Goal: Information Seeking & Learning: Learn about a topic

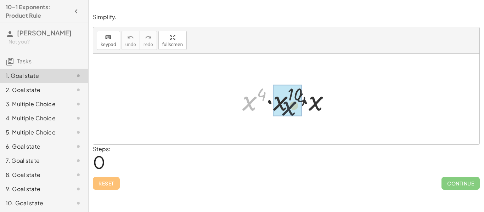
drag, startPoint x: 243, startPoint y: 100, endPoint x: 268, endPoint y: 103, distance: 25.0
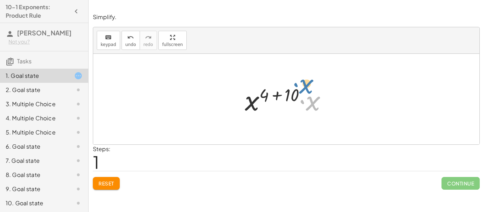
drag, startPoint x: 305, startPoint y: 100, endPoint x: 298, endPoint y: 83, distance: 18.5
click at [298, 83] on div at bounding box center [288, 99] width 95 height 37
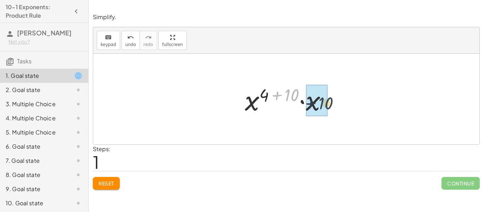
drag, startPoint x: 291, startPoint y: 95, endPoint x: 326, endPoint y: 103, distance: 35.3
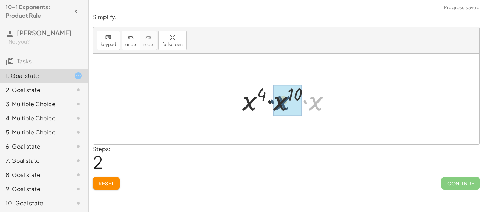
drag, startPoint x: 320, startPoint y: 103, endPoint x: 287, endPoint y: 103, distance: 33.7
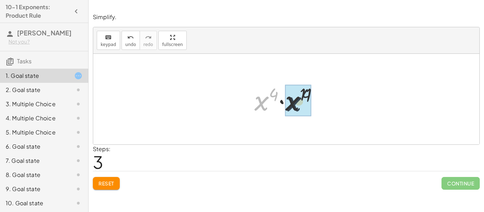
drag, startPoint x: 257, startPoint y: 105, endPoint x: 295, endPoint y: 105, distance: 37.9
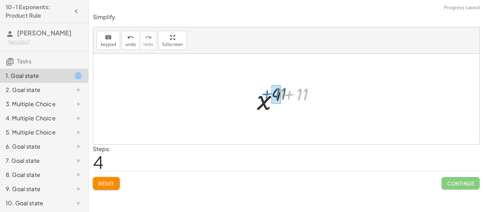
drag, startPoint x: 274, startPoint y: 90, endPoint x: 279, endPoint y: 89, distance: 5.6
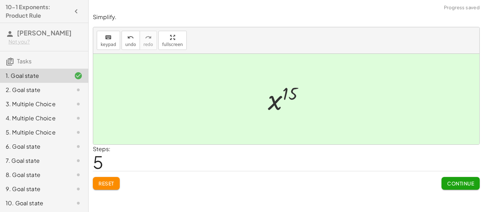
click at [464, 183] on span "Continue" at bounding box center [460, 183] width 27 height 6
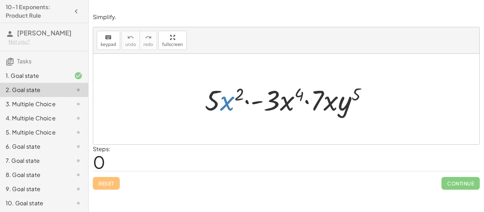
click at [230, 106] on div at bounding box center [288, 99] width 175 height 37
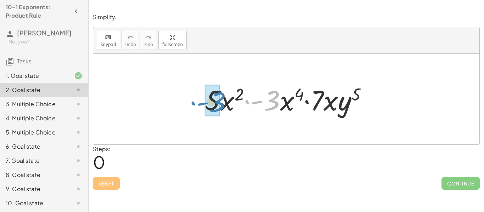
drag, startPoint x: 275, startPoint y: 102, endPoint x: 220, endPoint y: 103, distance: 54.6
click at [220, 103] on div at bounding box center [288, 99] width 175 height 37
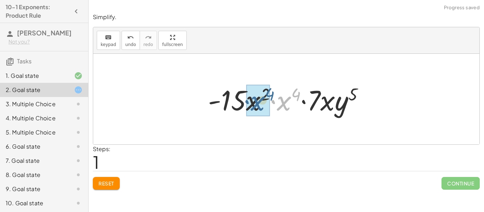
drag, startPoint x: 284, startPoint y: 103, endPoint x: 256, endPoint y: 102, distance: 28.0
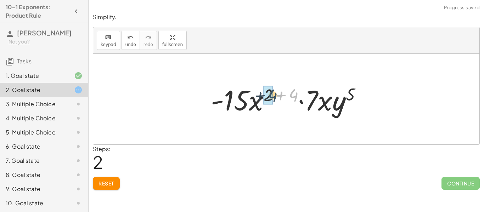
drag, startPoint x: 296, startPoint y: 91, endPoint x: 273, endPoint y: 91, distance: 23.0
click at [273, 91] on div at bounding box center [288, 99] width 163 height 37
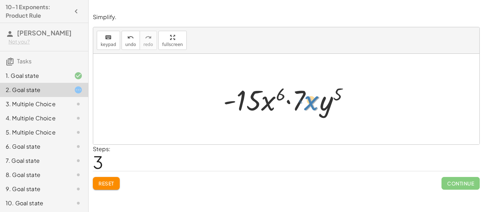
click at [308, 103] on div at bounding box center [289, 99] width 138 height 37
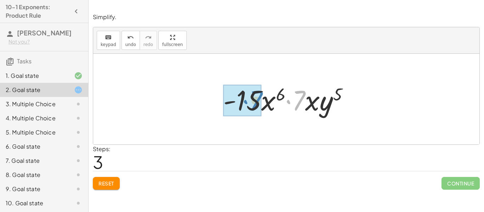
drag, startPoint x: 299, startPoint y: 103, endPoint x: 254, endPoint y: 103, distance: 45.4
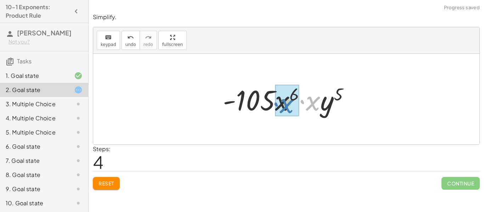
drag, startPoint x: 315, startPoint y: 104, endPoint x: 288, endPoint y: 106, distance: 26.3
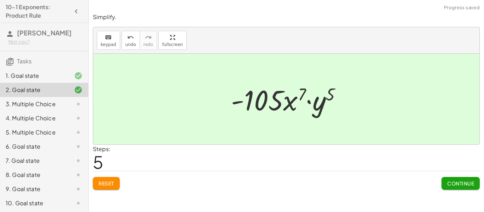
click at [468, 179] on button "Continue" at bounding box center [461, 183] width 38 height 13
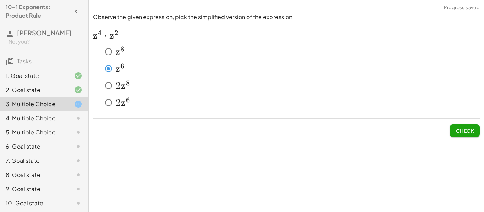
click at [456, 127] on button "Check" at bounding box center [465, 130] width 30 height 13
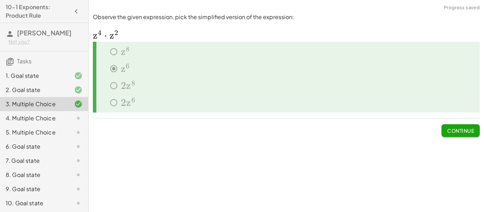
click at [458, 133] on span "Continue" at bounding box center [460, 131] width 27 height 6
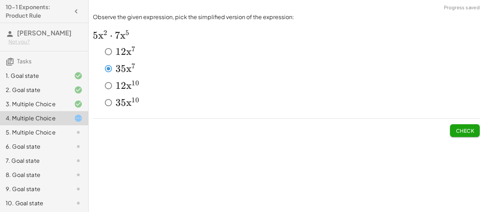
click at [0, 0] on div "Observe the given expression, pick the simplified version of the expression: ﻿ …" at bounding box center [0, 0] width 0 height 0
click at [479, 131] on button "Check" at bounding box center [465, 130] width 30 height 13
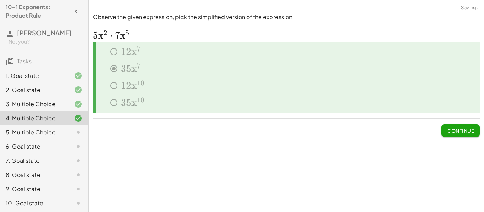
click at [466, 131] on span "Continue" at bounding box center [460, 131] width 27 height 6
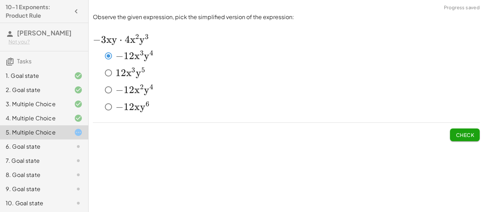
click at [461, 134] on span "Check" at bounding box center [465, 135] width 18 height 6
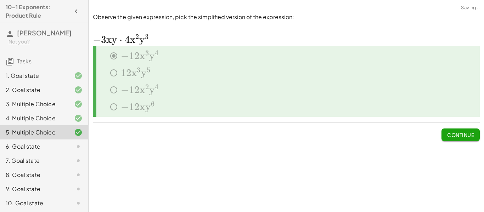
click at [456, 134] on span "Continue" at bounding box center [460, 135] width 27 height 6
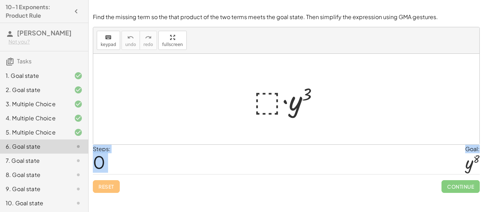
drag, startPoint x: 469, startPoint y: 161, endPoint x: 411, endPoint y: 136, distance: 63.1
click at [0, 0] on div "Find the missing term so the that product of the two terms meets the goal state…" at bounding box center [0, 0] width 0 height 0
click at [265, 92] on div at bounding box center [289, 99] width 78 height 37
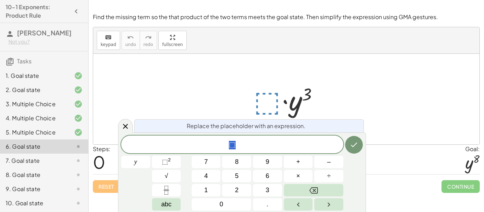
scroll to position [1, 0]
click at [145, 163] on button "y" at bounding box center [135, 162] width 29 height 12
click at [164, 163] on span "⬚" at bounding box center [165, 161] width 6 height 7
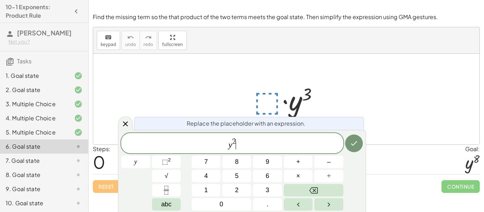
click at [235, 141] on span "2" at bounding box center [234, 142] width 4 height 8
click at [350, 144] on icon "Done" at bounding box center [354, 143] width 9 height 9
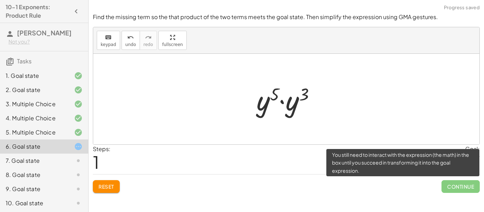
click at [456, 187] on span "Continue" at bounding box center [461, 186] width 38 height 13
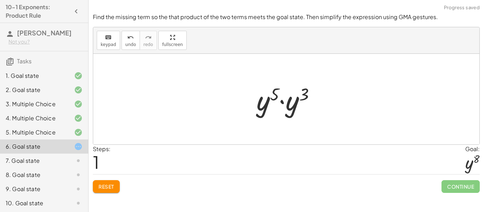
click at [332, 104] on div at bounding box center [286, 99] width 386 height 91
click at [278, 102] on div at bounding box center [289, 99] width 72 height 37
click at [270, 99] on div at bounding box center [289, 99] width 72 height 37
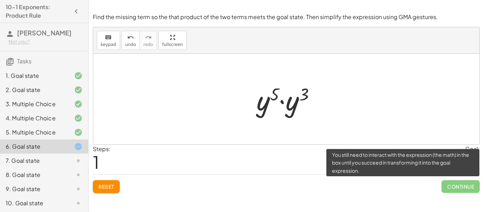
click at [455, 181] on span "Continue" at bounding box center [461, 186] width 38 height 13
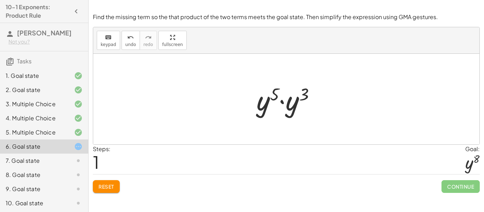
click at [288, 95] on div at bounding box center [289, 99] width 72 height 37
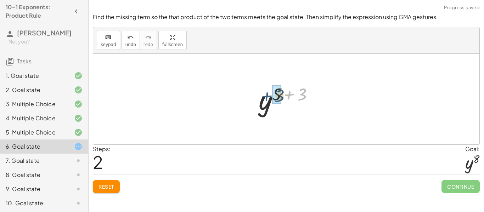
drag, startPoint x: 295, startPoint y: 92, endPoint x: 275, endPoint y: 94, distance: 19.5
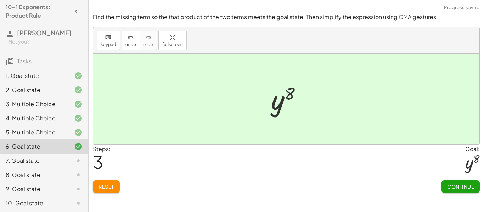
click at [455, 186] on span "Continue" at bounding box center [460, 187] width 27 height 6
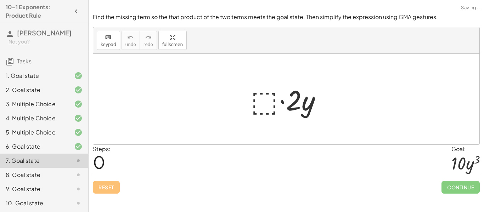
click at [263, 101] on div at bounding box center [288, 99] width 83 height 37
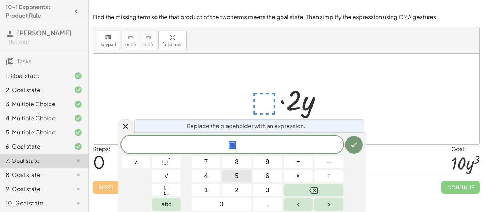
scroll to position [1, 0]
click at [140, 162] on button "y" at bounding box center [135, 162] width 29 height 12
click at [169, 161] on sup "2" at bounding box center [169, 159] width 3 height 5
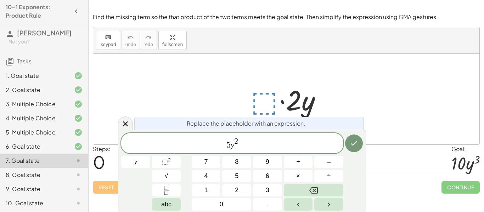
click at [238, 140] on span "2" at bounding box center [236, 142] width 4 height 8
click at [357, 140] on icon "Done" at bounding box center [354, 143] width 9 height 9
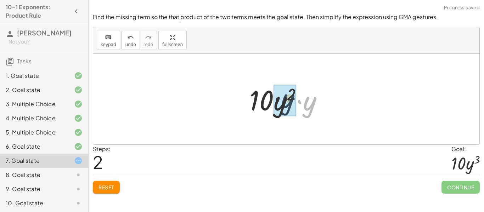
drag, startPoint x: 308, startPoint y: 112, endPoint x: 281, endPoint y: 109, distance: 26.7
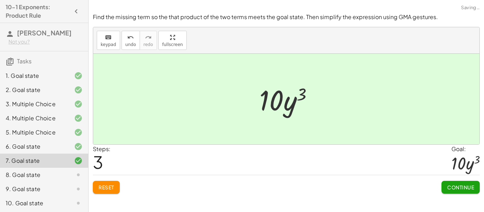
click at [447, 187] on span "Continue" at bounding box center [460, 187] width 27 height 6
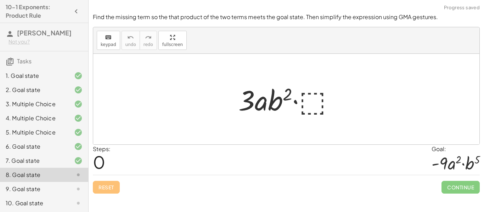
click at [308, 103] on div at bounding box center [289, 99] width 108 height 37
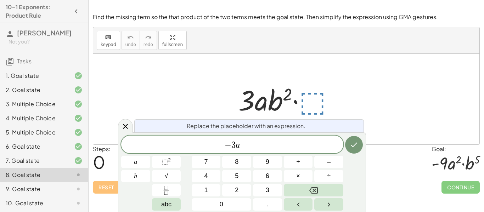
scroll to position [3, 0]
click at [170, 163] on sup "2" at bounding box center [169, 159] width 3 height 5
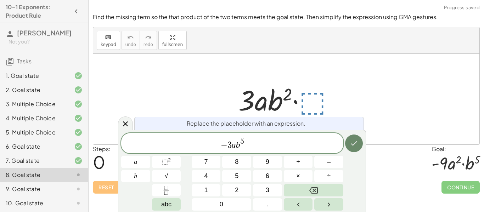
click at [354, 140] on icon "Done" at bounding box center [354, 143] width 9 height 9
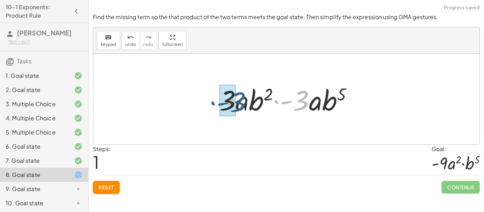
drag, startPoint x: 301, startPoint y: 106, endPoint x: 233, endPoint y: 108, distance: 67.4
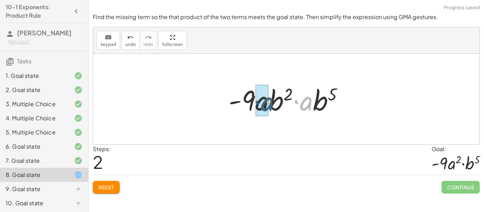
drag, startPoint x: 307, startPoint y: 106, endPoint x: 265, endPoint y: 107, distance: 42.2
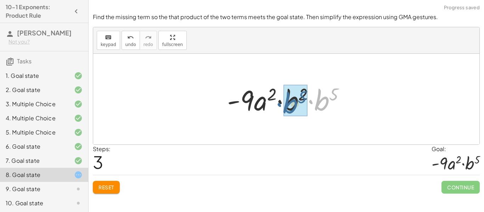
drag, startPoint x: 326, startPoint y: 96, endPoint x: 295, endPoint y: 99, distance: 31.7
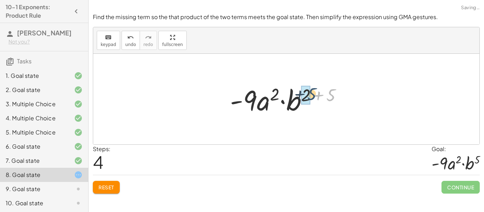
drag, startPoint x: 329, startPoint y: 94, endPoint x: 309, endPoint y: 93, distance: 20.2
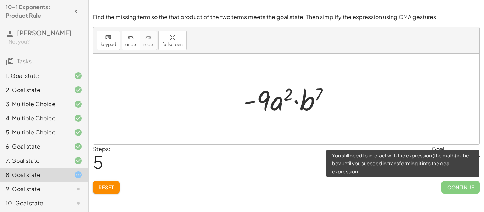
click at [442, 190] on span "Continue" at bounding box center [461, 187] width 38 height 13
click at [464, 192] on span "Continue" at bounding box center [461, 187] width 38 height 13
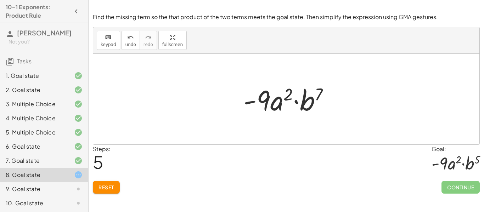
click at [370, 63] on div at bounding box center [286, 99] width 386 height 91
click at [384, 103] on div at bounding box center [286, 99] width 386 height 91
click at [110, 192] on button "Reset" at bounding box center [106, 187] width 27 height 13
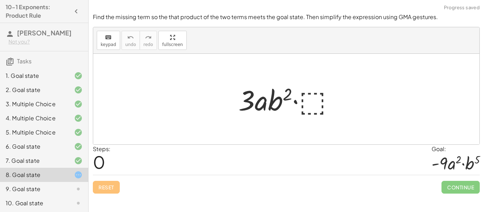
click at [313, 105] on div at bounding box center [289, 99] width 108 height 37
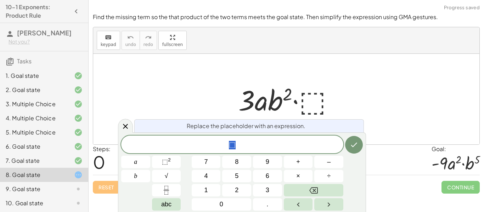
scroll to position [4, 0]
click at [254, 149] on span "⬚ ​" at bounding box center [232, 145] width 222 height 10
click at [160, 161] on button "⬚ 2" at bounding box center [166, 162] width 29 height 12
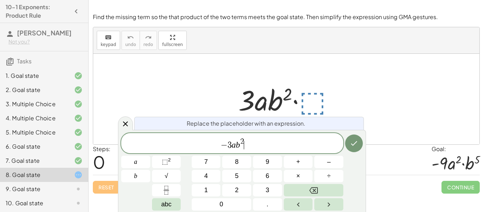
click at [243, 141] on span "2" at bounding box center [242, 142] width 4 height 8
click at [355, 145] on icon "Done" at bounding box center [354, 143] width 9 height 9
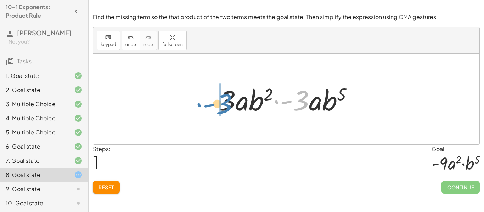
drag, startPoint x: 304, startPoint y: 109, endPoint x: 226, endPoint y: 112, distance: 78.0
click at [226, 112] on div at bounding box center [289, 99] width 146 height 37
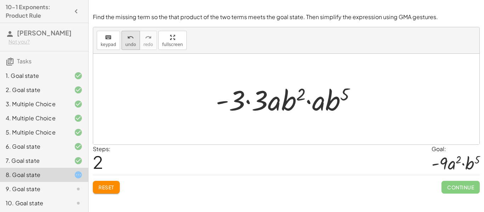
click at [133, 44] on span "undo" at bounding box center [130, 44] width 11 height 5
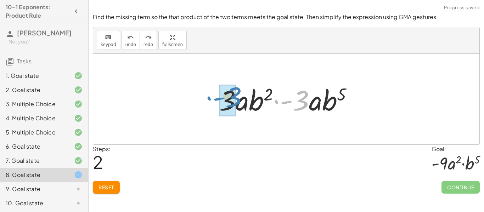
drag, startPoint x: 303, startPoint y: 101, endPoint x: 235, endPoint y: 97, distance: 67.4
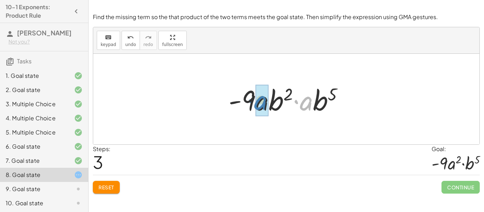
drag, startPoint x: 307, startPoint y: 105, endPoint x: 261, endPoint y: 104, distance: 45.7
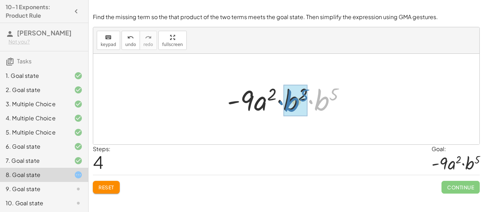
drag, startPoint x: 328, startPoint y: 100, endPoint x: 298, endPoint y: 101, distance: 29.8
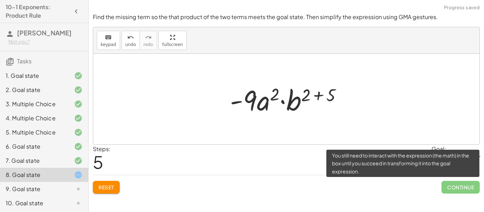
click at [457, 186] on span "Continue" at bounding box center [461, 187] width 38 height 13
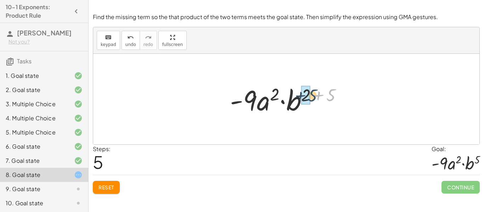
drag, startPoint x: 331, startPoint y: 95, endPoint x: 308, endPoint y: 95, distance: 23.0
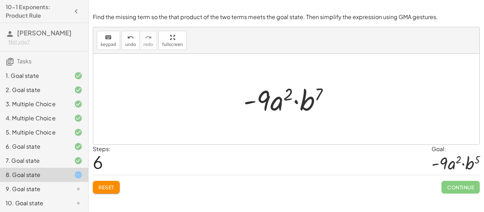
click at [288, 128] on div at bounding box center [286, 99] width 386 height 91
click at [346, 138] on div at bounding box center [286, 99] width 386 height 91
drag, startPoint x: 316, startPoint y: 92, endPoint x: 317, endPoint y: 101, distance: 8.9
click at [317, 101] on div at bounding box center [289, 99] width 99 height 37
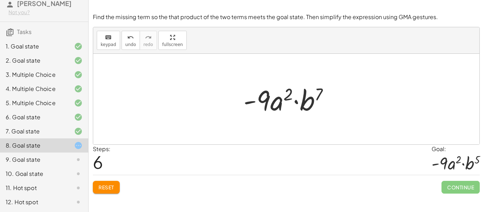
click at [109, 185] on span "Reset" at bounding box center [107, 187] width 16 height 6
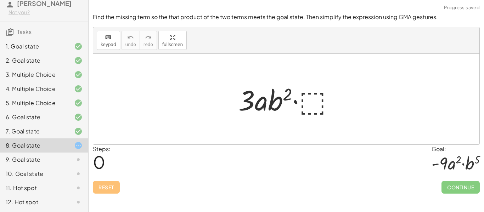
click at [312, 101] on div at bounding box center [289, 99] width 108 height 37
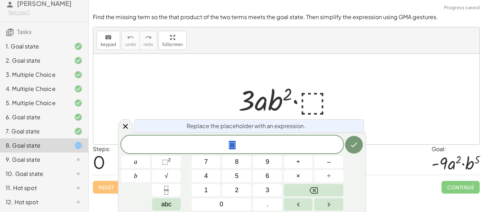
scroll to position [6, 0]
click at [41, 159] on div "9. Goal state" at bounding box center [34, 160] width 57 height 9
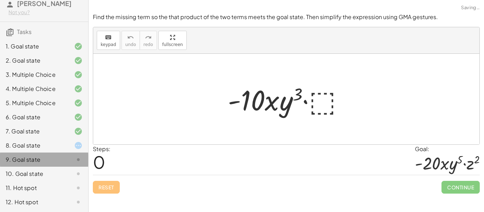
click at [41, 159] on div "9. Goal state" at bounding box center [34, 160] width 57 height 9
click at [308, 102] on div at bounding box center [288, 99] width 129 height 37
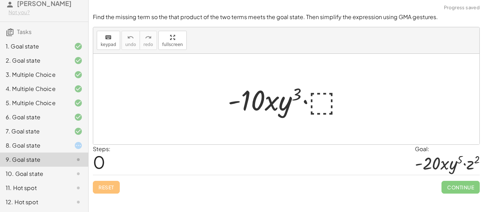
click at [318, 95] on div at bounding box center [288, 99] width 129 height 37
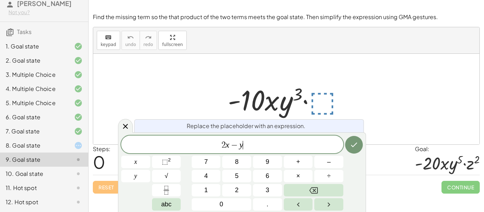
scroll to position [8, 0]
click at [164, 162] on span "⬚" at bounding box center [165, 161] width 6 height 7
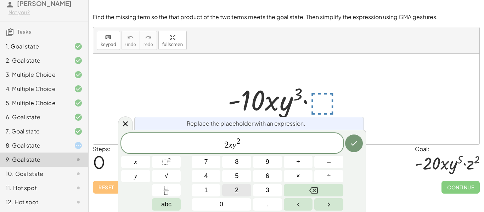
click at [239, 190] on button "2" at bounding box center [236, 190] width 29 height 12
click at [168, 162] on sup "2" at bounding box center [169, 159] width 3 height 5
click at [350, 141] on icon "Done" at bounding box center [354, 143] width 9 height 9
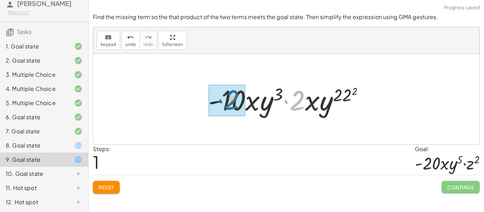
drag, startPoint x: 295, startPoint y: 107, endPoint x: 226, endPoint y: 107, distance: 69.5
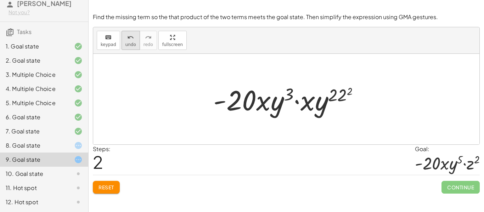
click at [130, 44] on span "undo" at bounding box center [130, 44] width 11 height 5
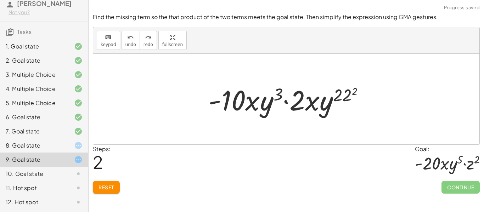
click at [106, 189] on span "Reset" at bounding box center [107, 187] width 16 height 6
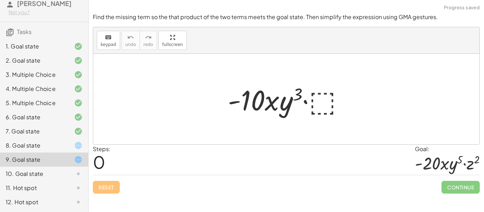
click at [321, 101] on div at bounding box center [288, 99] width 129 height 37
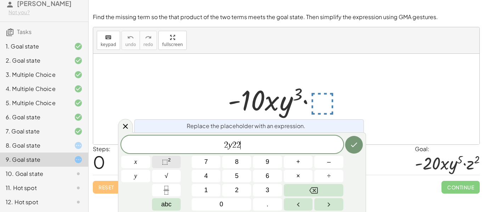
click at [172, 160] on button "⬚ 2" at bounding box center [166, 162] width 29 height 12
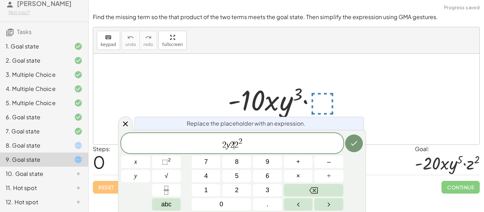
click at [236, 147] on span "2" at bounding box center [236, 145] width 4 height 9
click at [302, 172] on button "×" at bounding box center [298, 176] width 29 height 12
click at [359, 146] on button "Done" at bounding box center [354, 144] width 18 height 18
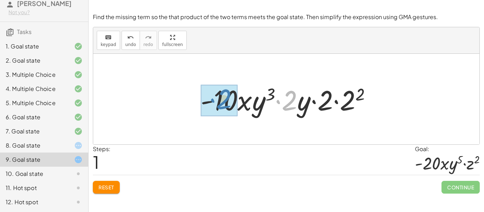
drag, startPoint x: 291, startPoint y: 103, endPoint x: 225, endPoint y: 102, distance: 65.9
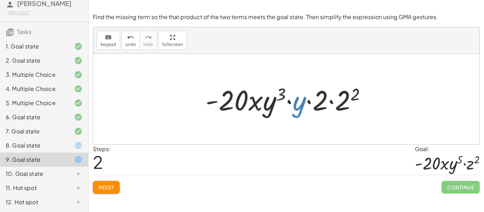
click at [298, 102] on div at bounding box center [289, 99] width 174 height 37
click at [112, 180] on div "Reset Continue" at bounding box center [286, 184] width 387 height 19
click at [111, 183] on button "Reset" at bounding box center [106, 187] width 27 height 13
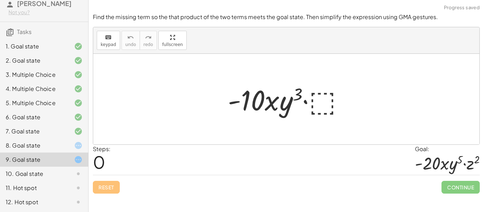
click at [328, 102] on div at bounding box center [288, 99] width 129 height 37
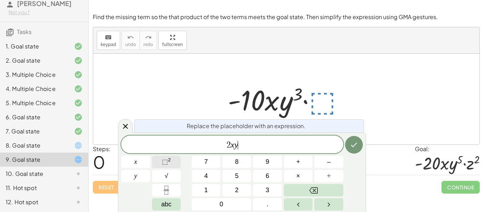
click at [167, 158] on span "⬚" at bounding box center [165, 161] width 6 height 7
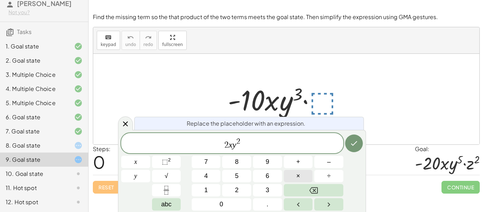
click at [301, 175] on button "×" at bounding box center [298, 176] width 29 height 12
click at [170, 162] on sup "2" at bounding box center [169, 159] width 3 height 5
click at [351, 146] on icon "Done" at bounding box center [354, 143] width 9 height 9
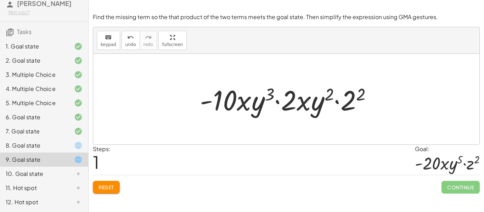
click at [106, 187] on span "Reset" at bounding box center [107, 187] width 16 height 6
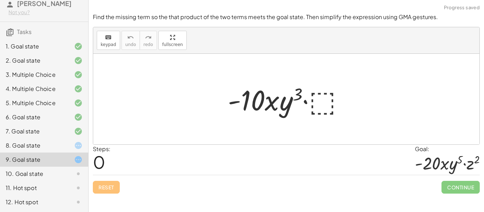
click at [325, 94] on div at bounding box center [288, 99] width 129 height 37
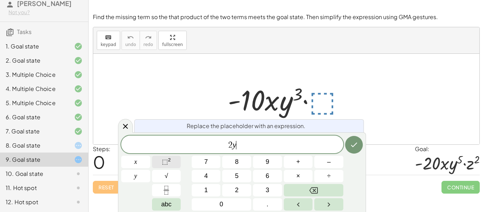
click at [170, 161] on sup "2" at bounding box center [169, 159] width 3 height 5
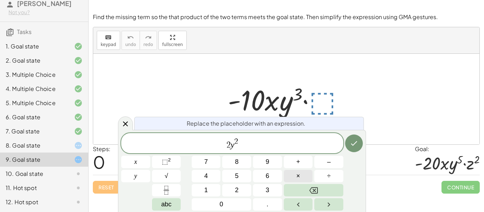
click at [298, 178] on span "×" at bounding box center [298, 177] width 4 height 10
click at [169, 161] on sup "2" at bounding box center [169, 159] width 3 height 5
click at [353, 146] on icon "Done" at bounding box center [354, 143] width 9 height 9
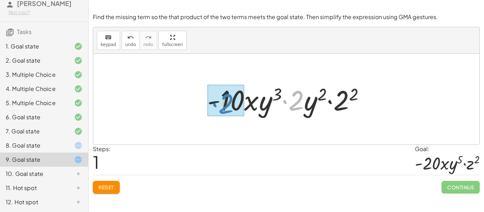
drag, startPoint x: 297, startPoint y: 105, endPoint x: 226, endPoint y: 108, distance: 70.6
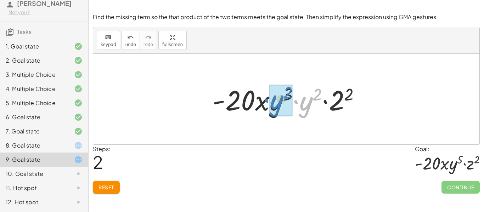
drag, startPoint x: 309, startPoint y: 100, endPoint x: 280, endPoint y: 99, distance: 29.5
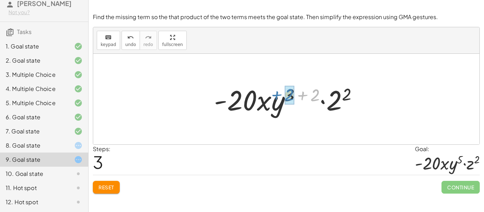
drag, startPoint x: 311, startPoint y: 95, endPoint x: 288, endPoint y: 96, distance: 23.0
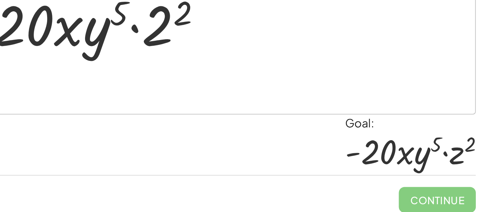
scroll to position [0, 0]
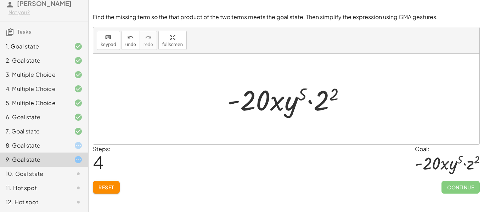
click at [450, 188] on span "Continue" at bounding box center [461, 187] width 38 height 13
click at [323, 110] on div at bounding box center [289, 99] width 131 height 37
drag, startPoint x: 324, startPoint y: 103, endPoint x: 321, endPoint y: 109, distance: 7.1
click at [321, 109] on div at bounding box center [289, 99] width 131 height 37
drag, startPoint x: 319, startPoint y: 109, endPoint x: 244, endPoint y: 112, distance: 74.8
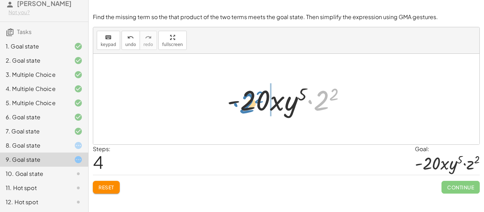
click at [244, 112] on div at bounding box center [289, 99] width 131 height 37
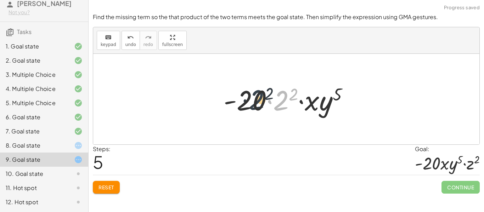
drag, startPoint x: 285, startPoint y: 102, endPoint x: 257, endPoint y: 101, distance: 28.0
click at [257, 101] on div at bounding box center [289, 99] width 138 height 37
drag, startPoint x: 285, startPoint y: 105, endPoint x: 246, endPoint y: 101, distance: 39.6
click at [246, 101] on div at bounding box center [289, 99] width 138 height 37
click at [286, 92] on div at bounding box center [289, 99] width 138 height 37
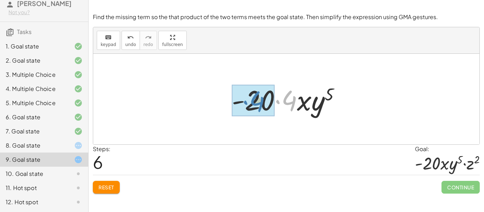
drag, startPoint x: 289, startPoint y: 100, endPoint x: 255, endPoint y: 101, distance: 34.0
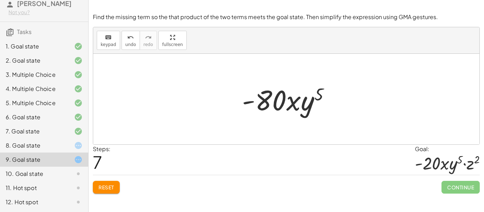
click at [315, 96] on div at bounding box center [289, 99] width 101 height 37
click at [288, 103] on div at bounding box center [289, 99] width 101 height 37
click at [260, 93] on div at bounding box center [289, 99] width 101 height 37
click at [307, 114] on div at bounding box center [289, 99] width 101 height 37
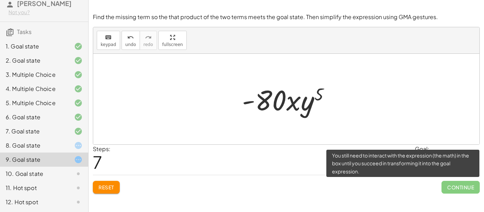
click at [464, 187] on span "Continue" at bounding box center [461, 187] width 38 height 13
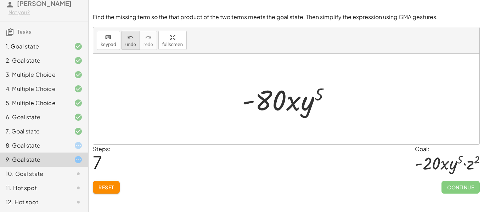
click at [133, 35] on div "undo" at bounding box center [130, 37] width 11 height 9
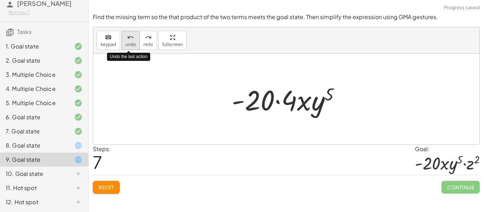
click at [133, 35] on div "undo" at bounding box center [130, 37] width 11 height 9
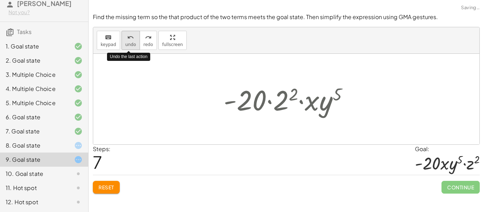
click at [133, 35] on div "undo" at bounding box center [130, 37] width 11 height 9
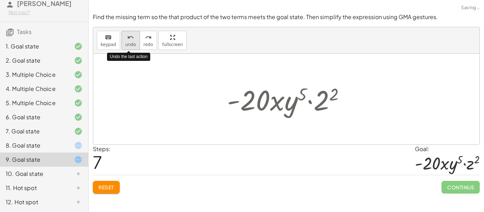
click at [133, 35] on div "undo" at bounding box center [130, 37] width 11 height 9
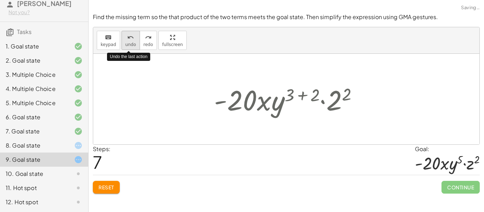
click at [133, 35] on div "undo" at bounding box center [130, 37] width 11 height 9
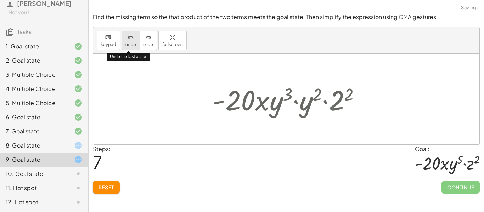
click at [133, 35] on div "undo" at bounding box center [130, 37] width 11 height 9
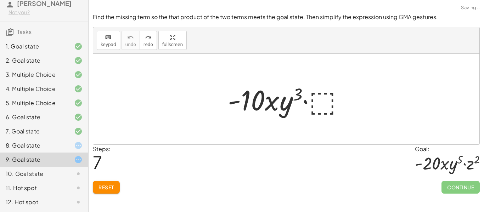
click at [108, 186] on span "Reset" at bounding box center [107, 187] width 16 height 6
click at [333, 104] on div at bounding box center [288, 99] width 129 height 37
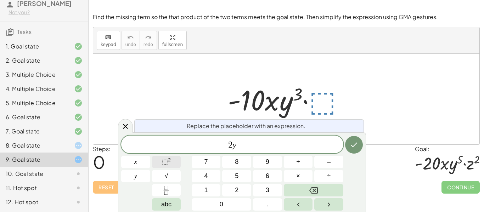
click at [169, 162] on sup "2" at bounding box center [169, 159] width 3 height 5
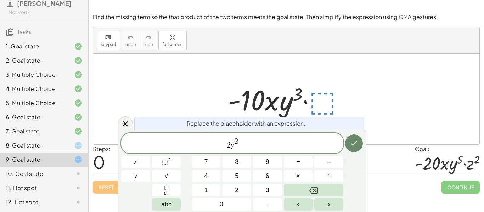
click at [356, 146] on icon "Done" at bounding box center [354, 143] width 9 height 9
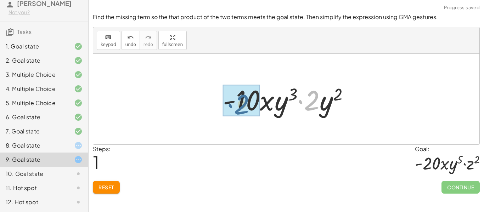
drag, startPoint x: 316, startPoint y: 105, endPoint x: 245, endPoint y: 109, distance: 70.6
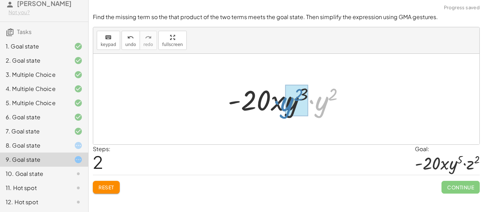
drag, startPoint x: 326, startPoint y: 103, endPoint x: 296, endPoint y: 103, distance: 30.5
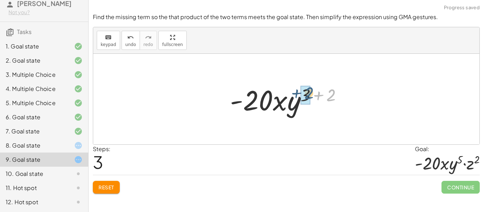
drag, startPoint x: 331, startPoint y: 94, endPoint x: 311, endPoint y: 92, distance: 20.3
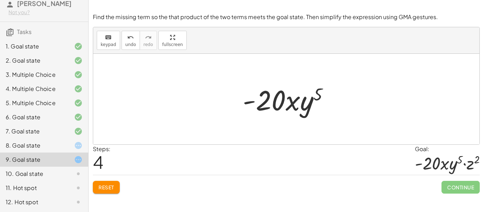
click at [0, 0] on div "Find the missing term so the that product of the two terms meets the goal state…" at bounding box center [0, 0] width 0 height 0
click at [102, 187] on span "Reset" at bounding box center [107, 187] width 16 height 6
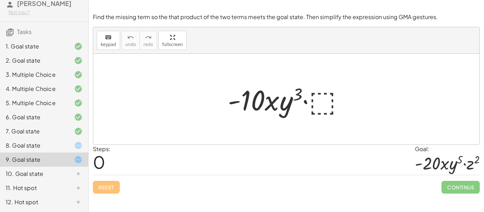
click at [314, 93] on div at bounding box center [288, 99] width 129 height 37
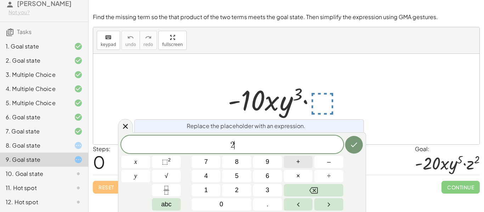
click at [301, 165] on button "+" at bounding box center [298, 162] width 29 height 12
click at [299, 172] on span "×" at bounding box center [298, 177] width 4 height 10
click at [167, 166] on span "⬚ 2" at bounding box center [166, 162] width 9 height 10
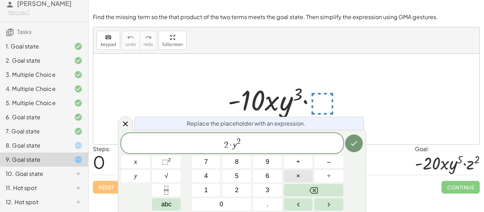
click at [301, 176] on button "×" at bounding box center [298, 176] width 29 height 12
click at [168, 161] on sup "2" at bounding box center [169, 159] width 3 height 5
click at [349, 147] on button "Done" at bounding box center [354, 144] width 18 height 18
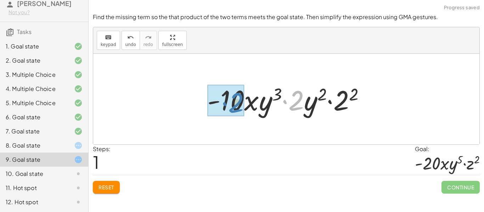
drag, startPoint x: 299, startPoint y: 105, endPoint x: 237, endPoint y: 107, distance: 61.3
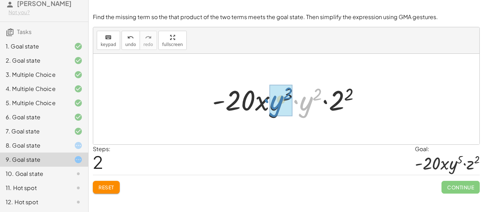
drag, startPoint x: 309, startPoint y: 103, endPoint x: 279, endPoint y: 102, distance: 29.8
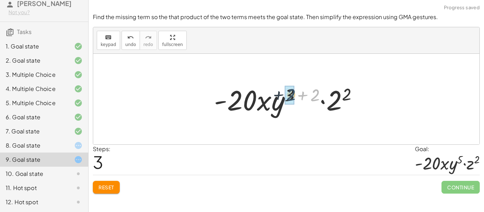
drag, startPoint x: 316, startPoint y: 91, endPoint x: 291, endPoint y: 92, distance: 25.5
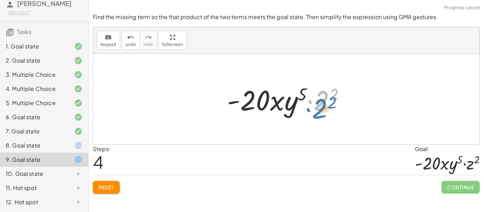
drag, startPoint x: 310, startPoint y: 101, endPoint x: 310, endPoint y: 106, distance: 5.3
click at [310, 106] on div at bounding box center [289, 99] width 131 height 37
click at [455, 190] on span "Continue" at bounding box center [461, 187] width 38 height 13
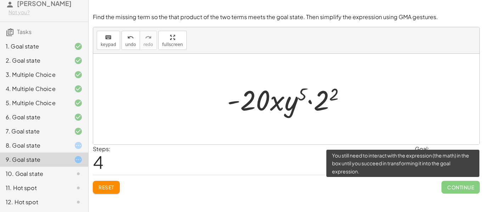
click at [455, 190] on span "Continue" at bounding box center [461, 187] width 38 height 13
click at [454, 191] on span "Continue" at bounding box center [461, 187] width 38 height 13
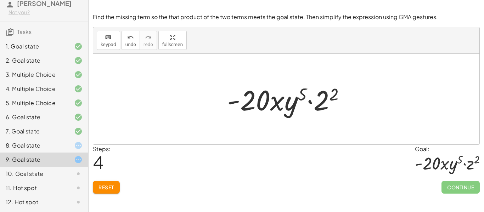
click at [99, 183] on button "Reset" at bounding box center [106, 187] width 27 height 13
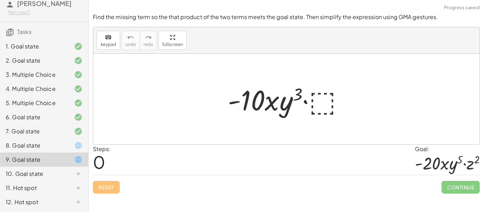
click at [325, 94] on div at bounding box center [288, 99] width 129 height 37
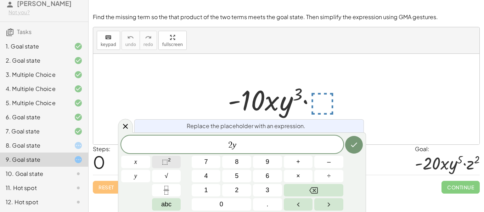
click at [170, 157] on sup "2" at bounding box center [169, 159] width 3 height 5
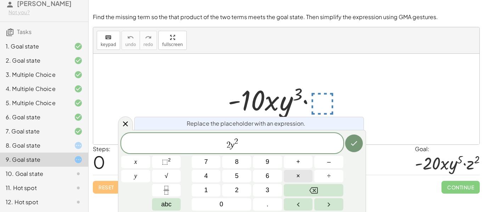
click at [307, 171] on button "×" at bounding box center [298, 176] width 29 height 12
click at [175, 159] on button "⬚ 2" at bounding box center [166, 162] width 29 height 12
click at [354, 145] on icon "Done" at bounding box center [354, 143] width 9 height 9
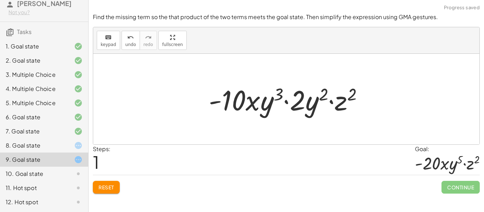
click at [302, 104] on div at bounding box center [289, 99] width 168 height 37
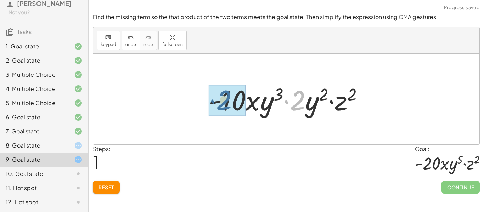
drag, startPoint x: 302, startPoint y: 104, endPoint x: 228, endPoint y: 104, distance: 74.1
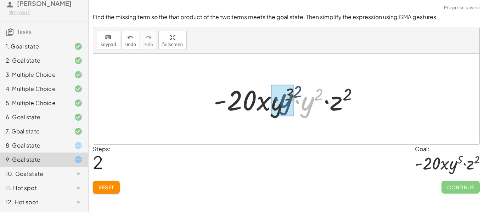
drag, startPoint x: 307, startPoint y: 106, endPoint x: 284, endPoint y: 103, distance: 22.4
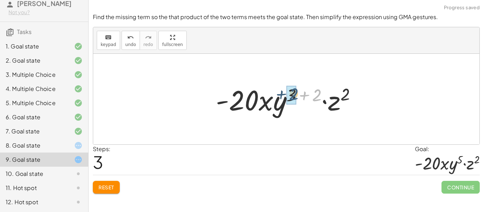
drag, startPoint x: 319, startPoint y: 95, endPoint x: 296, endPoint y: 94, distance: 23.0
click at [296, 94] on div at bounding box center [288, 99] width 153 height 37
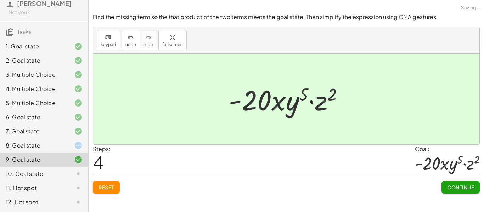
click at [57, 153] on div "9. Goal state" at bounding box center [44, 160] width 88 height 14
click at [57, 147] on div "8. Goal state" at bounding box center [34, 145] width 57 height 9
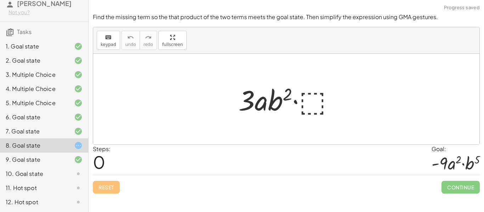
click at [316, 97] on div at bounding box center [289, 99] width 108 height 37
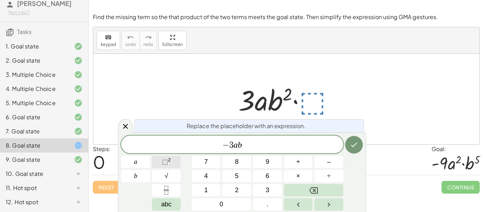
click at [162, 158] on span "⬚" at bounding box center [165, 161] width 6 height 7
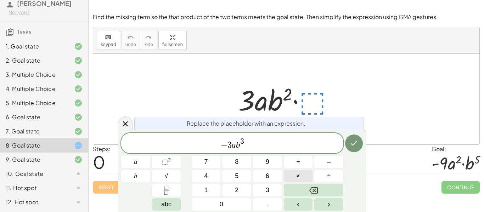
click at [298, 180] on span "×" at bounding box center [298, 177] width 4 height 10
click at [354, 142] on icon "Done" at bounding box center [354, 143] width 9 height 9
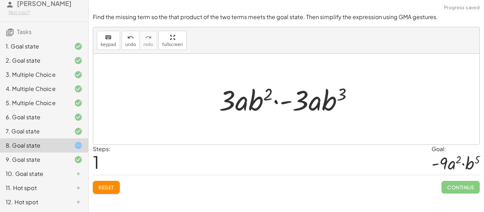
click at [337, 139] on div at bounding box center [286, 99] width 386 height 91
drag, startPoint x: 300, startPoint y: 105, endPoint x: 222, endPoint y: 108, distance: 78.4
click at [222, 108] on div at bounding box center [288, 99] width 147 height 37
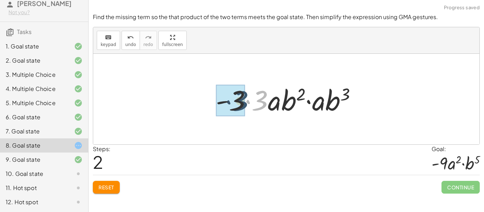
drag, startPoint x: 259, startPoint y: 106, endPoint x: 233, endPoint y: 106, distance: 25.9
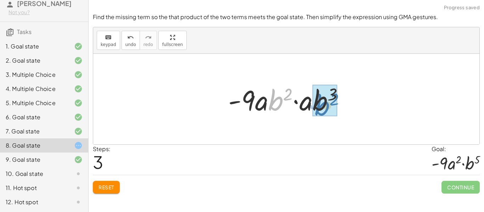
drag, startPoint x: 274, startPoint y: 105, endPoint x: 320, endPoint y: 110, distance: 46.7
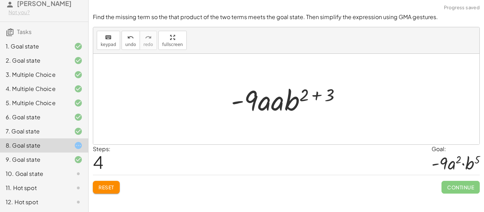
click at [118, 185] on button "Reset" at bounding box center [106, 187] width 27 height 13
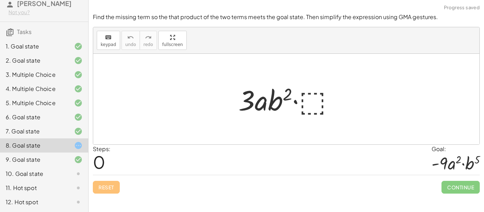
click at [315, 92] on div at bounding box center [289, 99] width 108 height 37
